Goal: Task Accomplishment & Management: Use online tool/utility

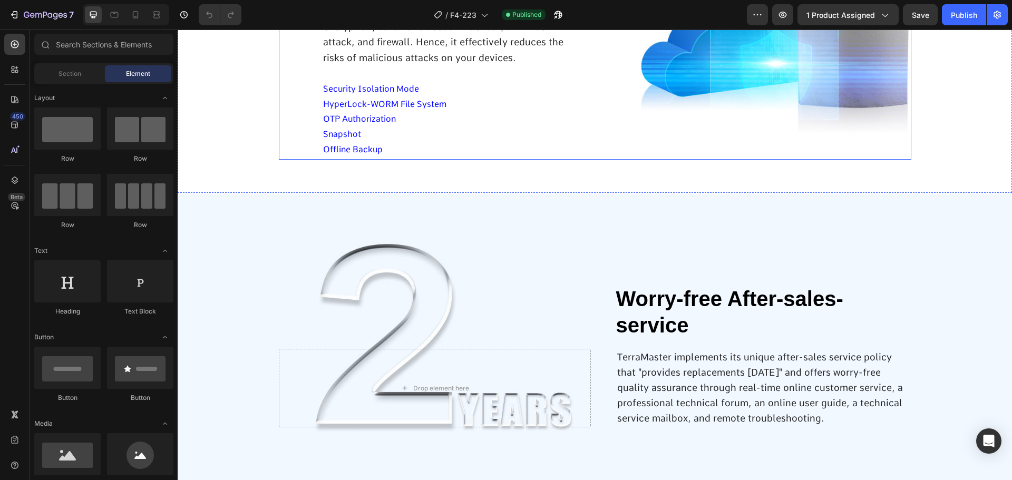
scroll to position [5584, 0]
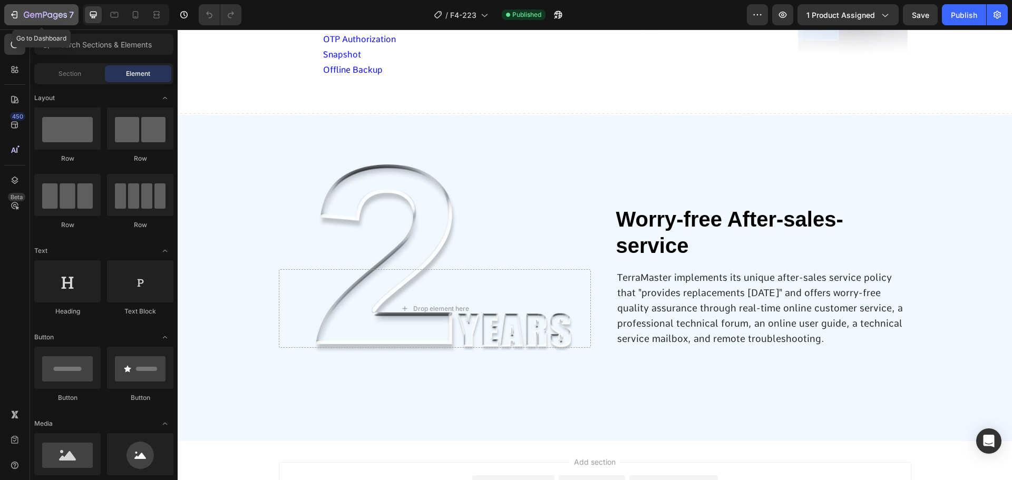
click at [42, 15] on icon "button" at bounding box center [38, 15] width 6 height 5
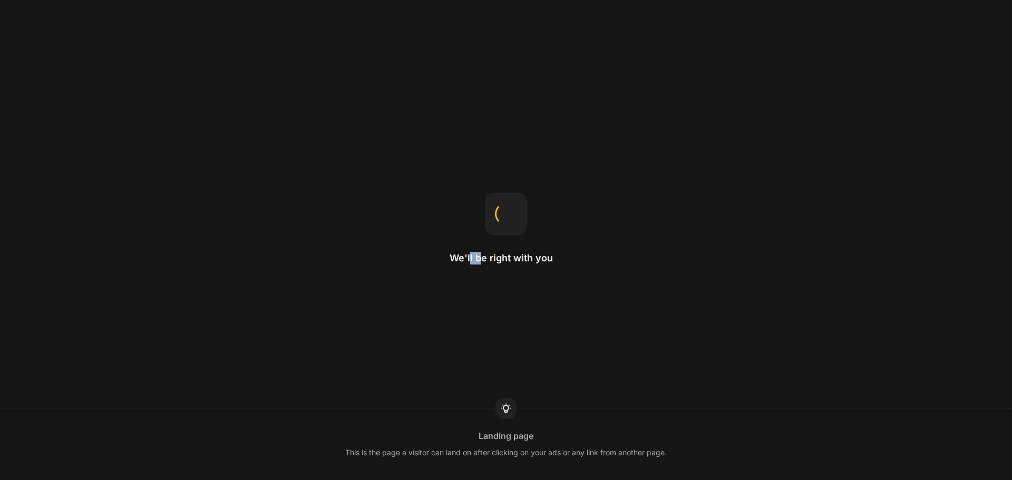
drag, startPoint x: 470, startPoint y: 258, endPoint x: 482, endPoint y: 263, distance: 12.0
click at [482, 263] on h2 "We'll be right with you" at bounding box center [505, 258] width 113 height 13
click at [496, 262] on h2 "We'll be right with you" at bounding box center [505, 258] width 113 height 13
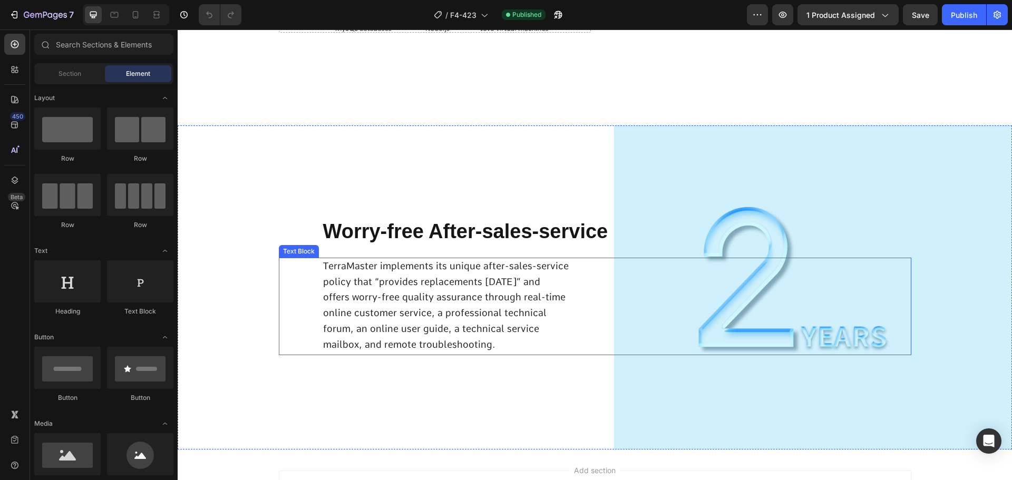
scroll to position [4860, 0]
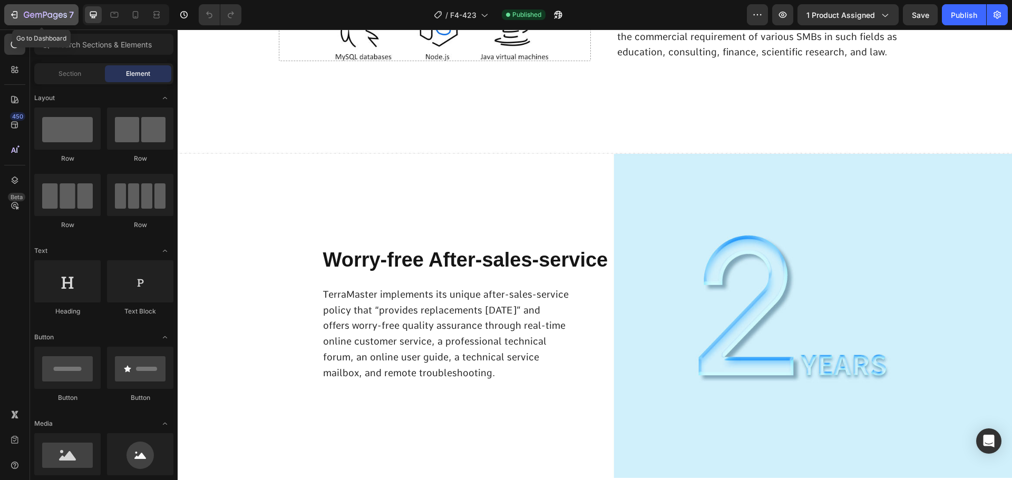
click at [26, 16] on icon "button" at bounding box center [45, 15] width 43 height 9
